Goal: Information Seeking & Learning: Learn about a topic

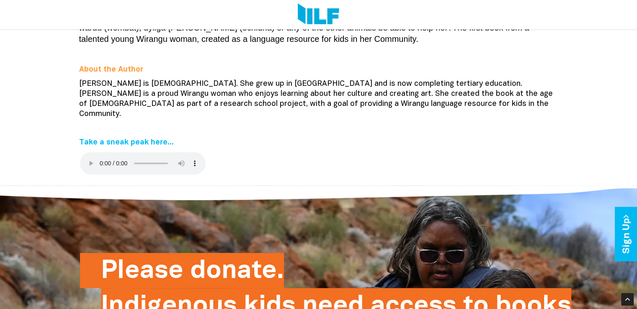
scroll to position [280, 0]
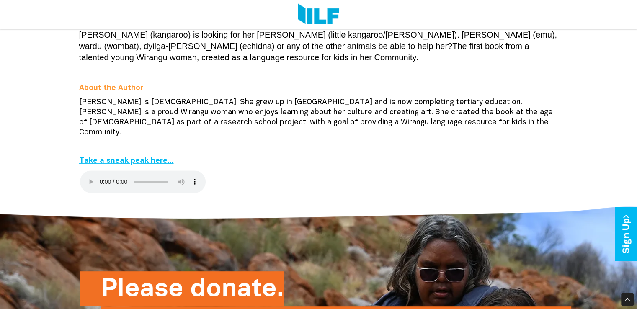
click at [159, 157] on link "Take a sneak peak here..." at bounding box center [126, 160] width 95 height 7
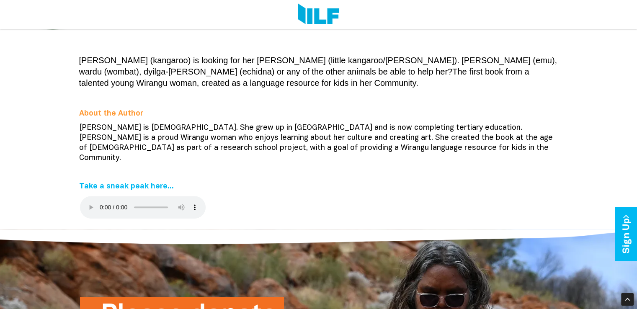
scroll to position [254, 0]
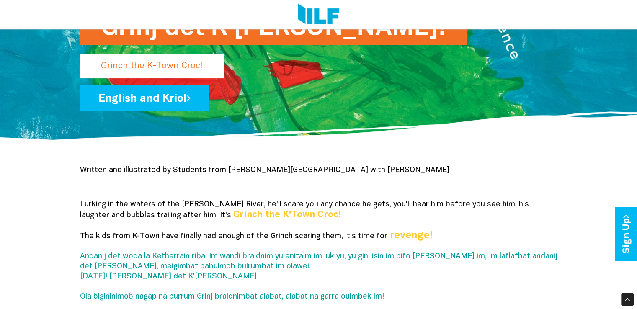
scroll to position [144, 0]
drag, startPoint x: 311, startPoint y: 216, endPoint x: 183, endPoint y: 217, distance: 128.5
click at [183, 217] on p "Lurking in the waters of the [PERSON_NAME] River, he'll scare you any chance he…" at bounding box center [318, 256] width 477 height 112
copy b "Grinch the K'Town Croc!"
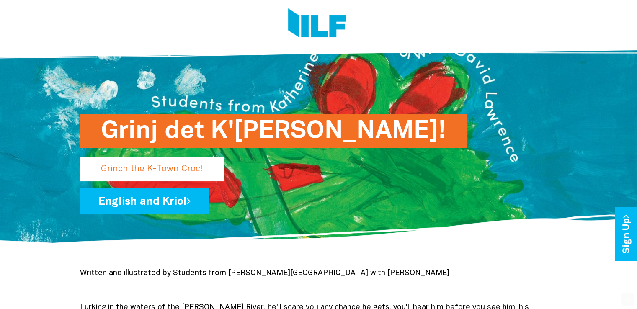
scroll to position [37, 0]
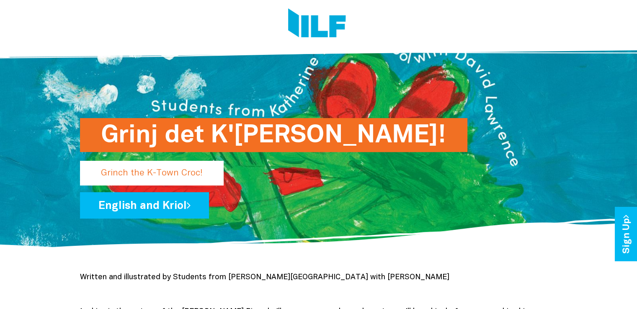
drag, startPoint x: 95, startPoint y: 173, endPoint x: 185, endPoint y: 180, distance: 90.2
click at [185, 180] on p "Grinch the K-Town Croc!" at bounding box center [152, 173] width 144 height 25
click at [154, 178] on p "Grinch the K-Town Croc!" at bounding box center [152, 173] width 144 height 25
click at [189, 161] on p "Grinch the K-Town Croc!" at bounding box center [152, 173] width 144 height 25
click at [189, 168] on p "Grinch the K-Town Croc!" at bounding box center [152, 173] width 144 height 25
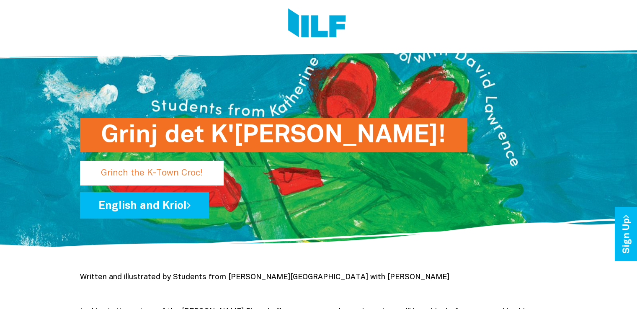
click at [189, 168] on p "Grinch the K-Town Croc!" at bounding box center [152, 173] width 144 height 25
drag, startPoint x: 205, startPoint y: 176, endPoint x: 118, endPoint y: 182, distance: 87.3
click at [118, 182] on p "Grinch the K-Town Croc!" at bounding box center [152, 173] width 144 height 25
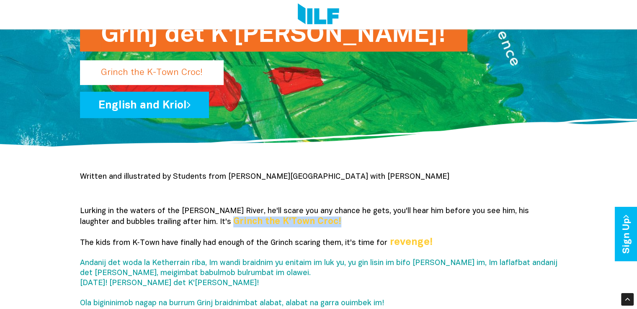
scroll to position [137, 0]
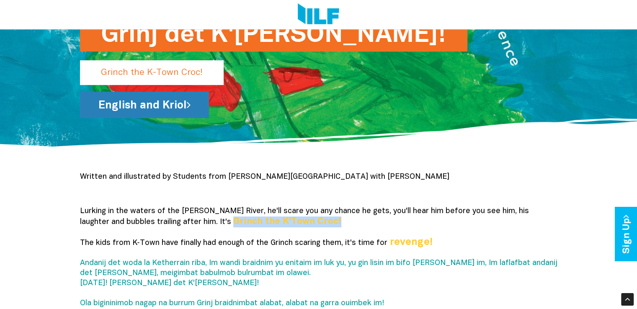
click at [139, 95] on link "English and Kriol" at bounding box center [144, 105] width 129 height 26
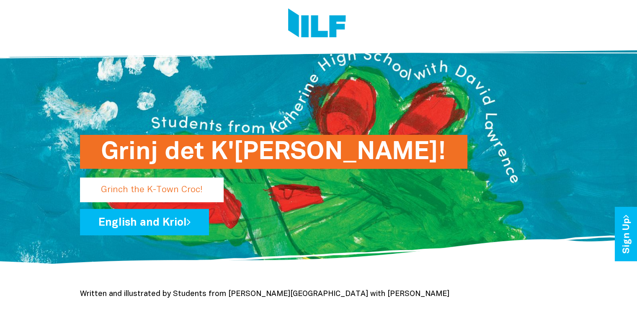
scroll to position [0, 0]
